Goal: Task Accomplishment & Management: Use online tool/utility

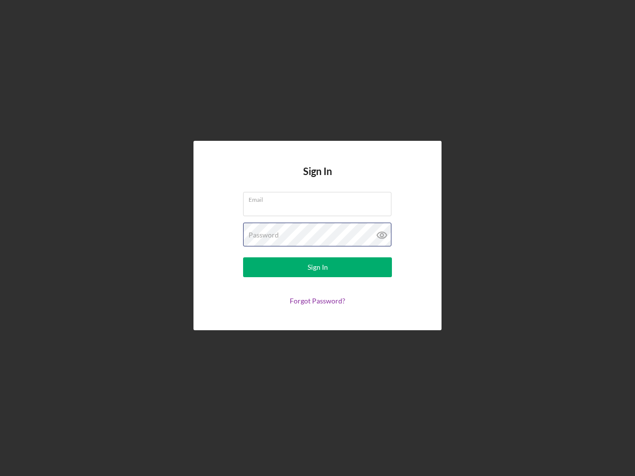
click at [318, 238] on div "Password" at bounding box center [317, 235] width 149 height 25
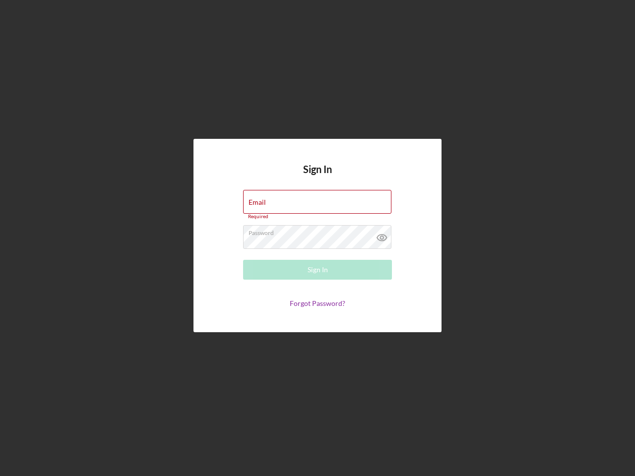
click at [382, 235] on icon at bounding box center [382, 237] width 25 height 25
